Goal: Task Accomplishment & Management: Complete application form

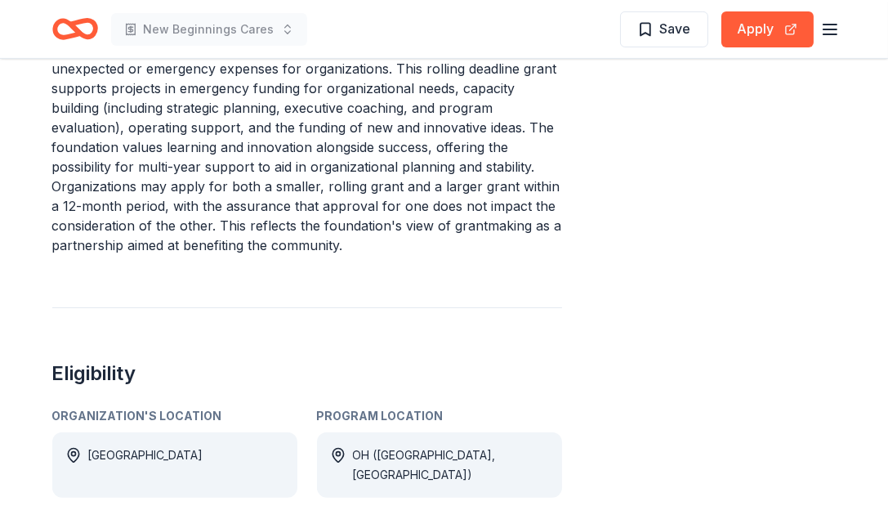
scroll to position [596, 0]
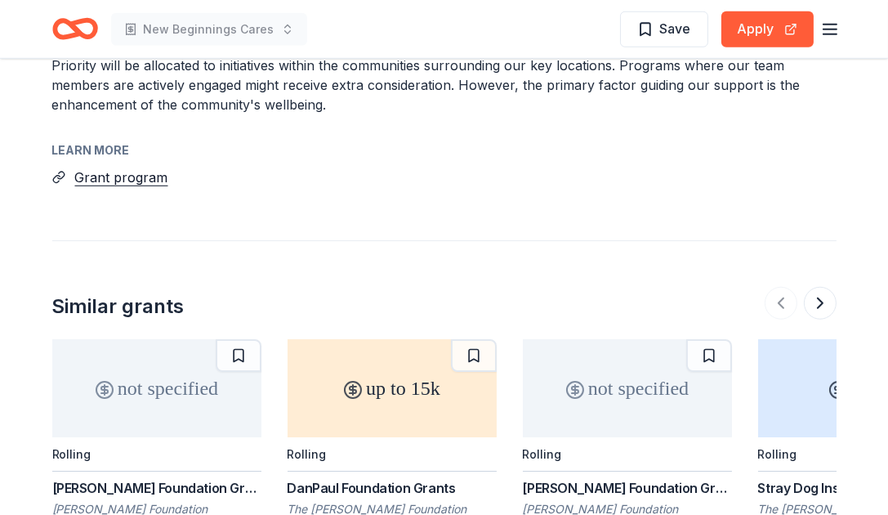
scroll to position [1764, 0]
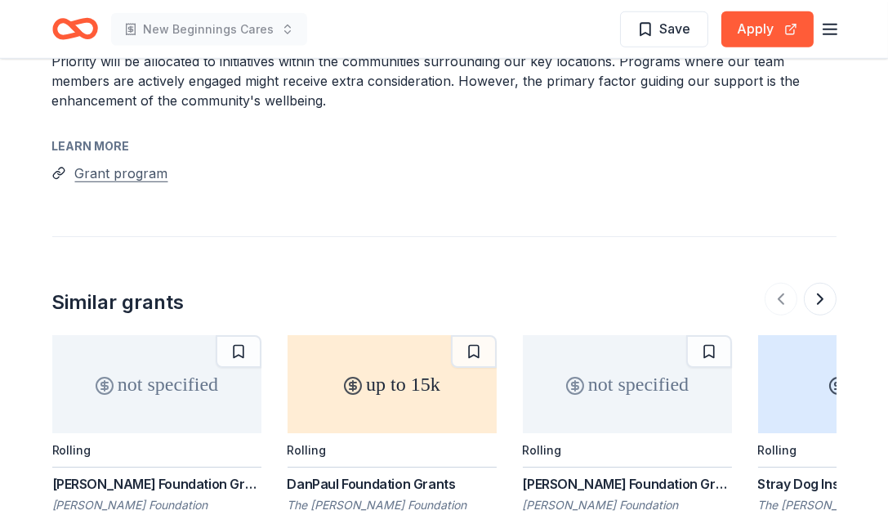
click at [142, 163] on button "Grant program" at bounding box center [121, 173] width 93 height 21
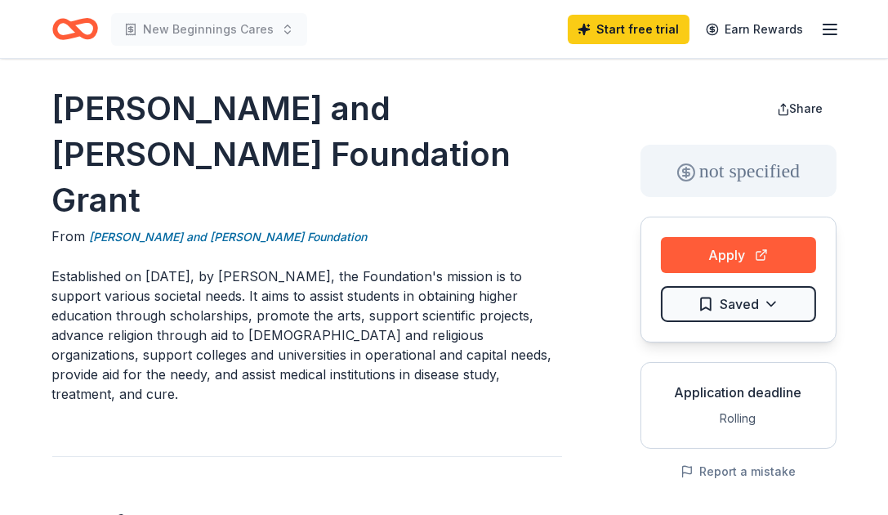
scroll to position [9, 0]
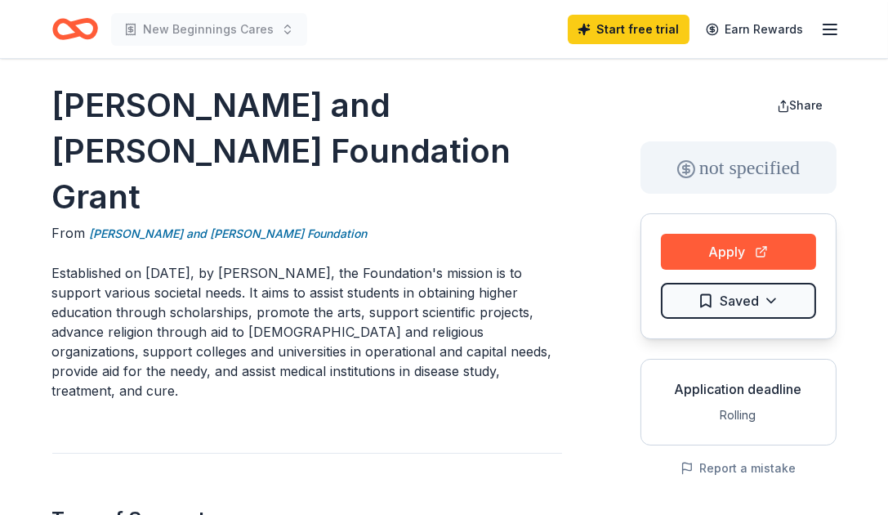
drag, startPoint x: 894, startPoint y: 81, endPoint x: 580, endPoint y: 142, distance: 320.6
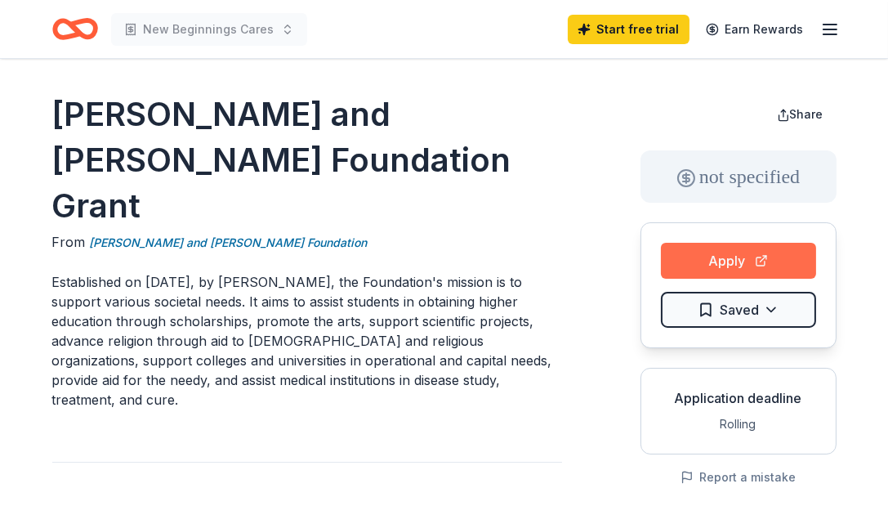
click at [718, 261] on button "Apply" at bounding box center [738, 261] width 155 height 36
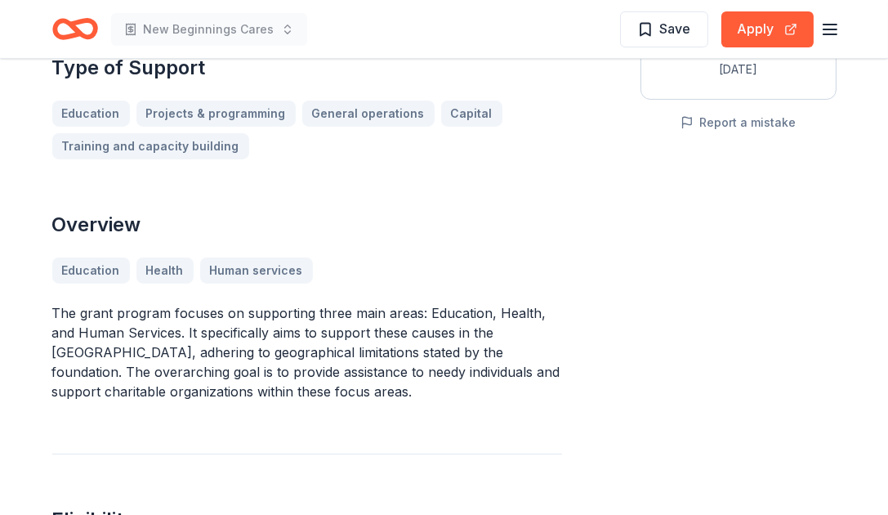
scroll to position [346, 0]
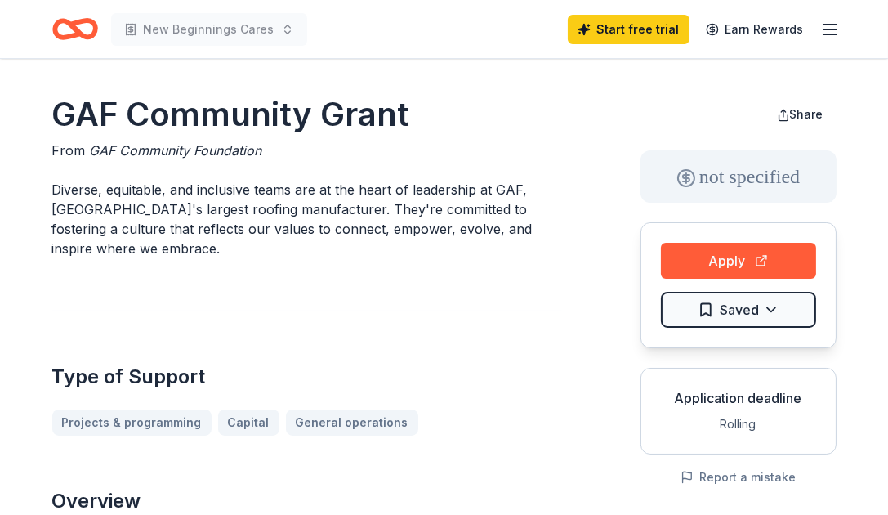
drag, startPoint x: 893, startPoint y: 89, endPoint x: 457, endPoint y: 293, distance: 480.9
click at [728, 255] on button "Apply" at bounding box center [738, 261] width 155 height 36
